Goal: Task Accomplishment & Management: Manage account settings

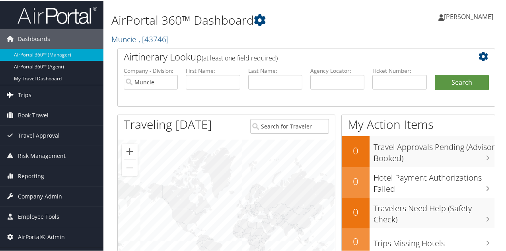
click at [36, 97] on link "Trips" at bounding box center [51, 94] width 103 height 20
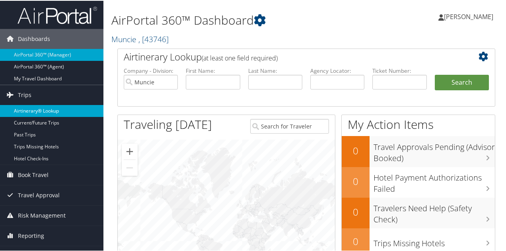
click at [37, 108] on link "Airtinerary® Lookup" at bounding box center [51, 110] width 103 height 12
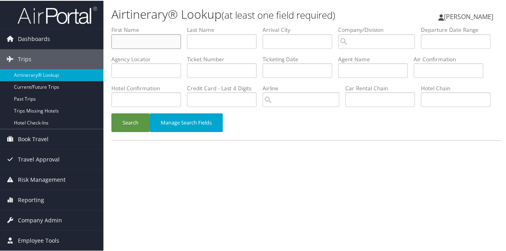
click at [140, 44] on input "text" at bounding box center [146, 40] width 70 height 15
type input "marcelo"
type input "m"
click at [134, 131] on button "Search" at bounding box center [130, 121] width 38 height 19
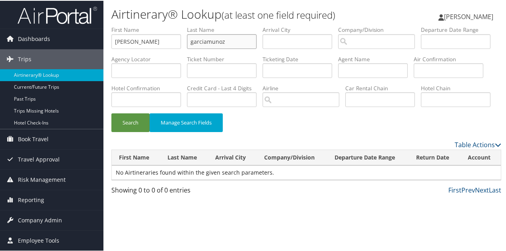
click at [207, 39] on input "garciamunoz" at bounding box center [222, 40] width 70 height 15
click at [130, 131] on button "Search" at bounding box center [130, 121] width 38 height 19
drag, startPoint x: 234, startPoint y: 39, endPoint x: 207, endPoint y: 39, distance: 26.6
click at [207, 39] on input "garcia munoz" at bounding box center [222, 40] width 70 height 15
type input "garcia"
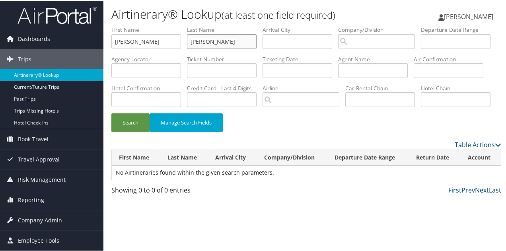
click at [111, 112] on button "Search" at bounding box center [130, 121] width 38 height 19
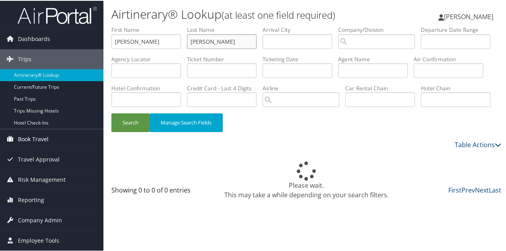
scroll to position [18, 0]
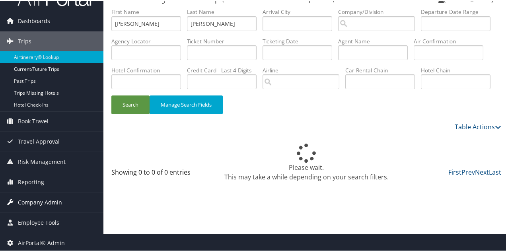
click at [35, 198] on span "Company Admin" at bounding box center [40, 202] width 44 height 20
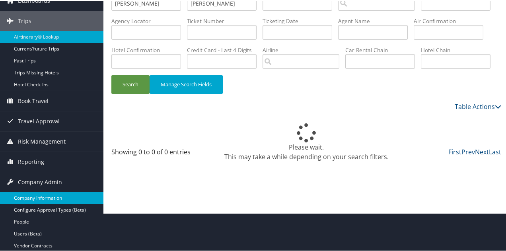
scroll to position [39, 0]
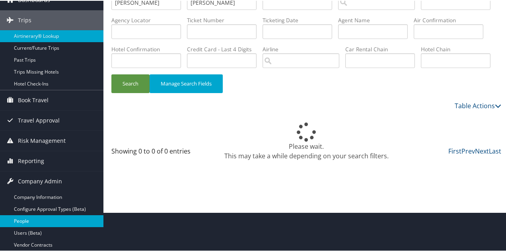
click at [26, 217] on link "People" at bounding box center [51, 220] width 103 height 12
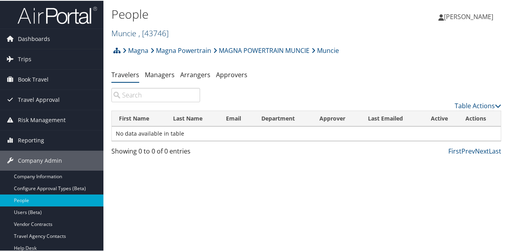
click at [128, 35] on link "Muncie , [ 43746 ]" at bounding box center [139, 32] width 57 height 11
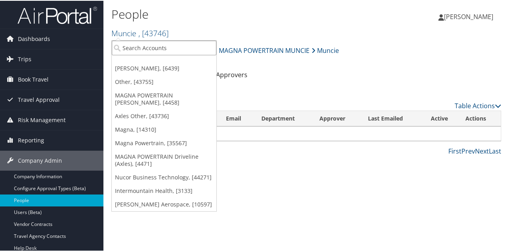
click at [137, 41] on input "search" at bounding box center [164, 47] width 105 height 15
type input "webast"
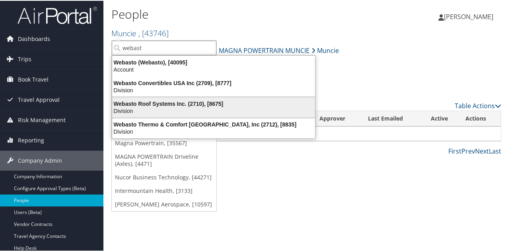
click at [153, 99] on div "Webasto Roof Systems Inc. (2710), [8675]" at bounding box center [213, 102] width 212 height 7
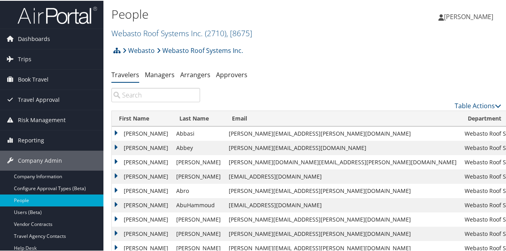
click at [152, 94] on input "search" at bounding box center [155, 94] width 89 height 14
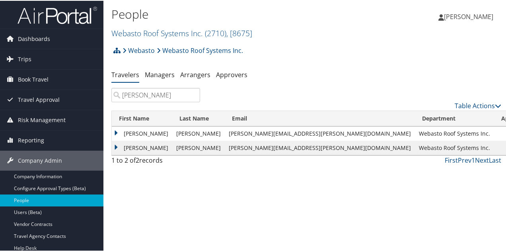
type input "marce"
click at [115, 148] on td "Marcelo" at bounding box center [142, 147] width 60 height 14
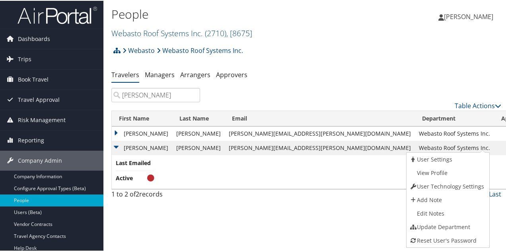
click at [353, 216] on div "People Webasto Roof Systems Inc. ( 2710 ) , [ 8675 ] Webasto Roof Systems Inc. …" at bounding box center [305, 125] width 405 height 251
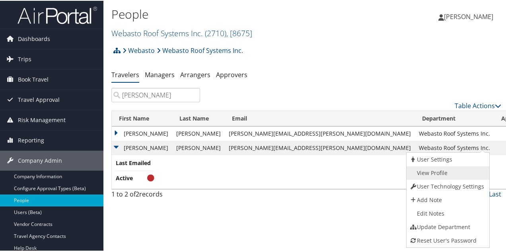
click at [436, 169] on link "View Profile" at bounding box center [446, 172] width 81 height 14
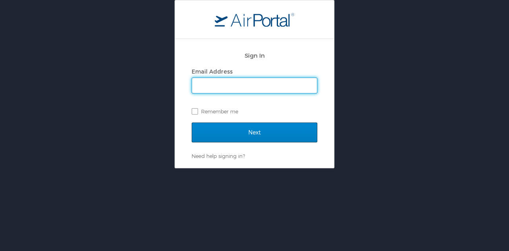
type input "ecurrie@hmhf.com"
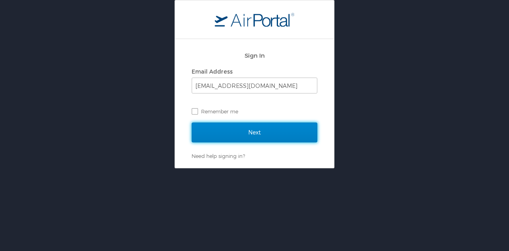
click at [253, 132] on input "Next" at bounding box center [255, 132] width 126 height 20
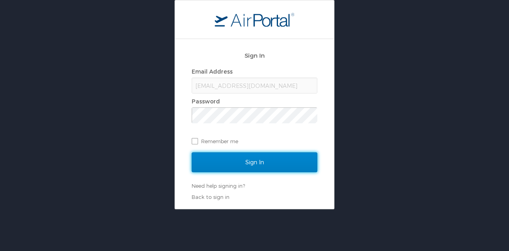
click at [256, 166] on input "Sign In" at bounding box center [255, 162] width 126 height 20
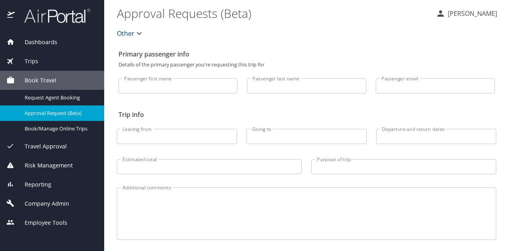
click at [52, 199] on span "Company Admin" at bounding box center [42, 203] width 54 height 9
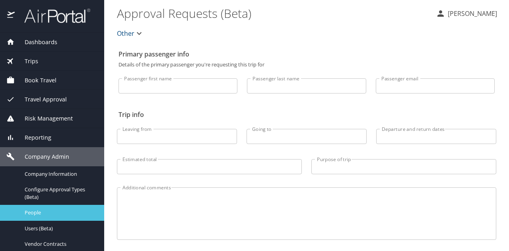
click at [43, 210] on span "People" at bounding box center [60, 213] width 70 height 8
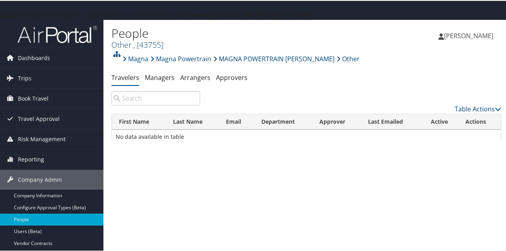
click at [141, 44] on span ", [ 43755 ]" at bounding box center [148, 44] width 30 height 11
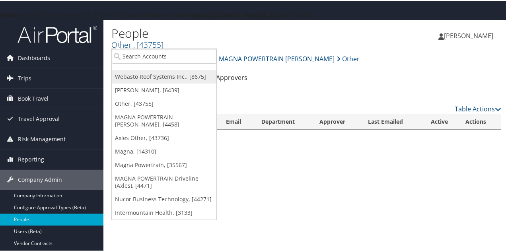
click at [137, 78] on link "Webasto Roof Systems Inc., [8675]" at bounding box center [164, 76] width 105 height 14
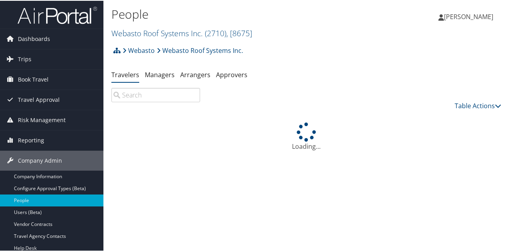
click at [145, 97] on input "search" at bounding box center [155, 94] width 89 height 14
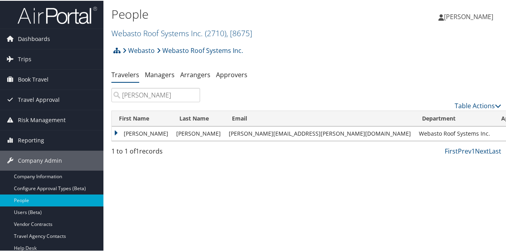
type input "marcelo"
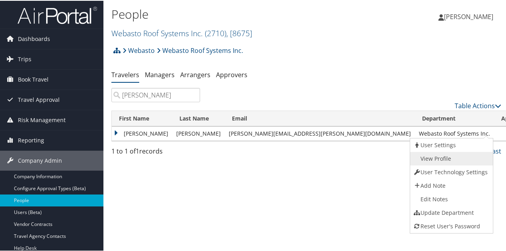
click at [437, 153] on link "View Profile" at bounding box center [450, 158] width 81 height 14
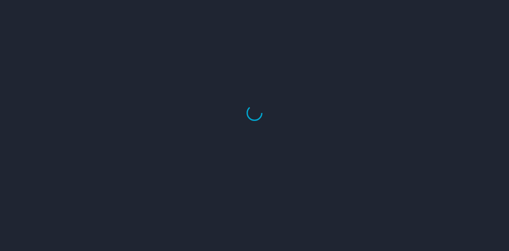
select select "US"
